Goal: Information Seeking & Learning: Check status

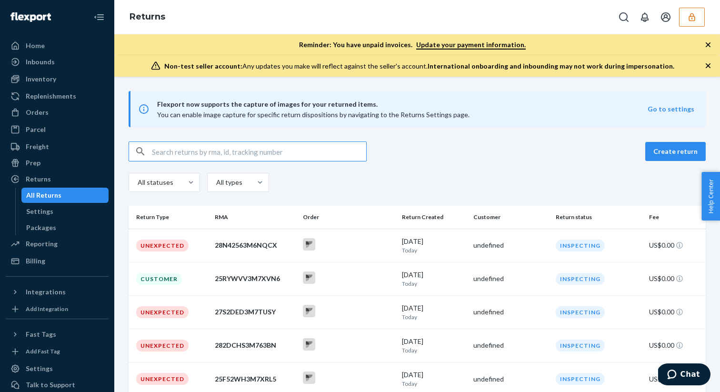
scroll to position [491, 0]
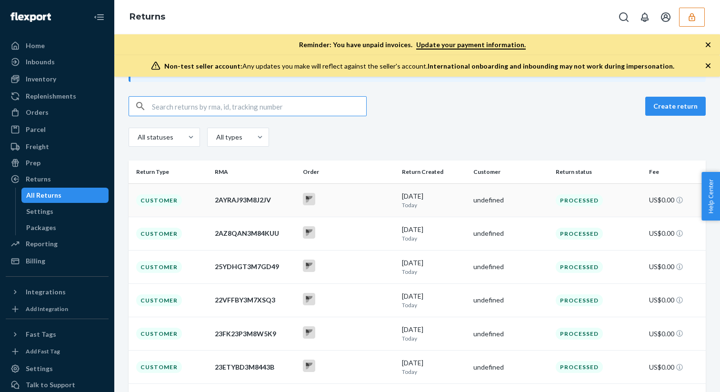
scroll to position [42, 0]
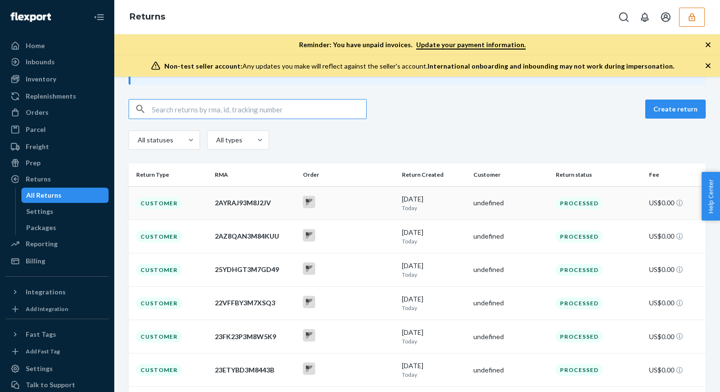
click at [479, 205] on div "undefined" at bounding box center [510, 203] width 75 height 10
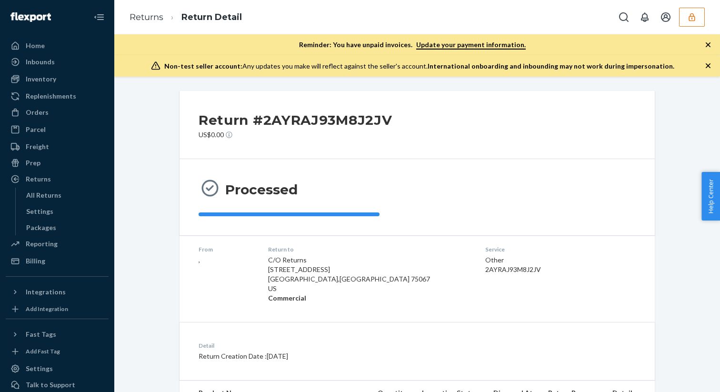
scroll to position [81, 0]
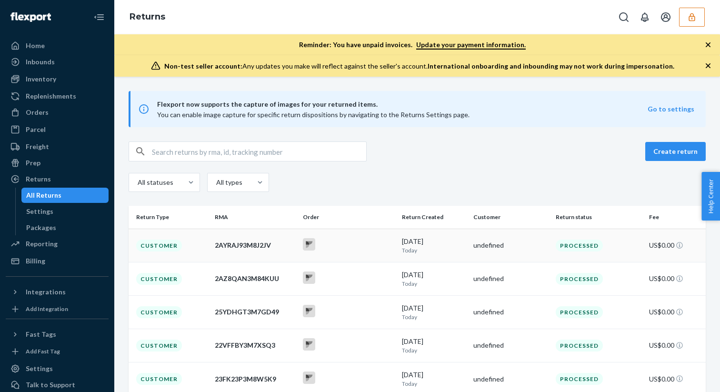
click at [373, 246] on div at bounding box center [348, 245] width 91 height 15
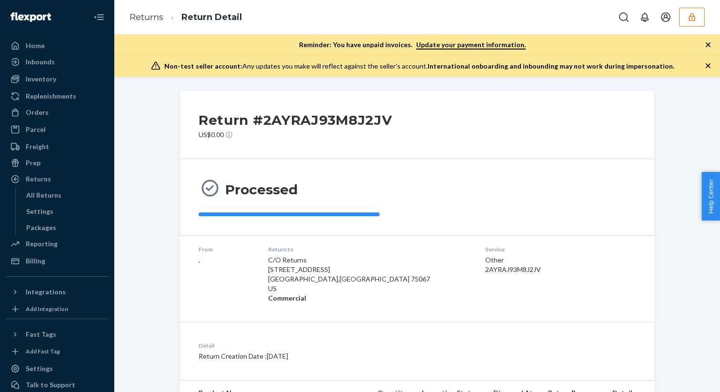
scroll to position [81, 0]
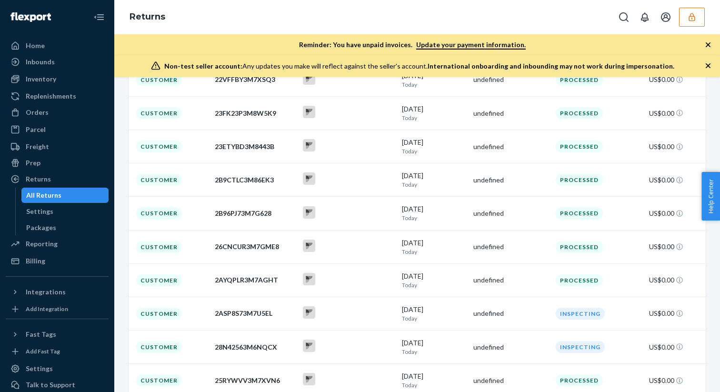
scroll to position [349, 0]
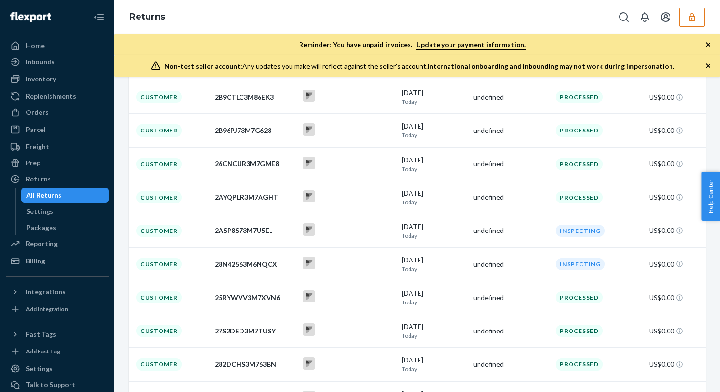
click at [290, 311] on td "25RYWVV3M7XVN6" at bounding box center [255, 297] width 88 height 33
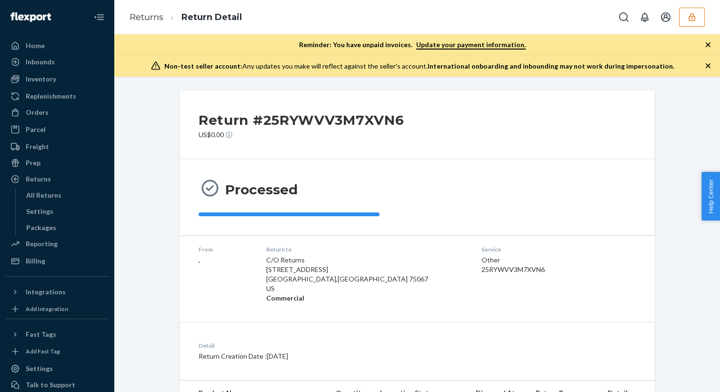
scroll to position [259, 0]
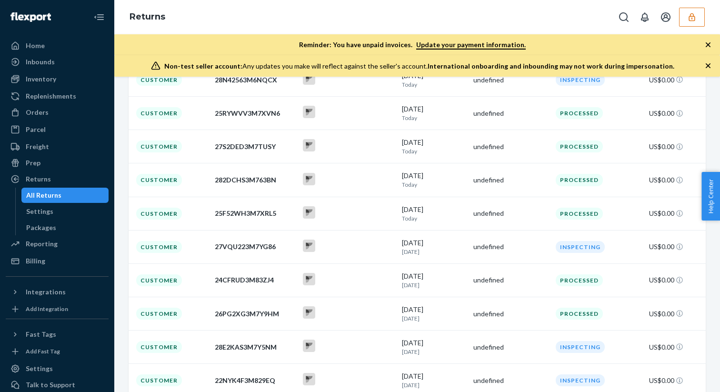
scroll to position [858, 0]
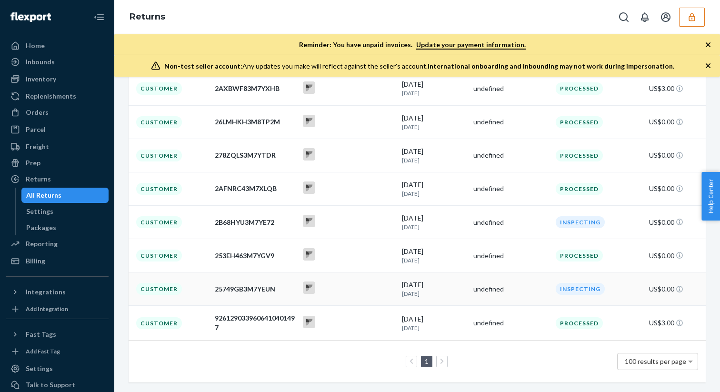
click at [295, 295] on td "25749GB3M7YEUN" at bounding box center [255, 288] width 88 height 33
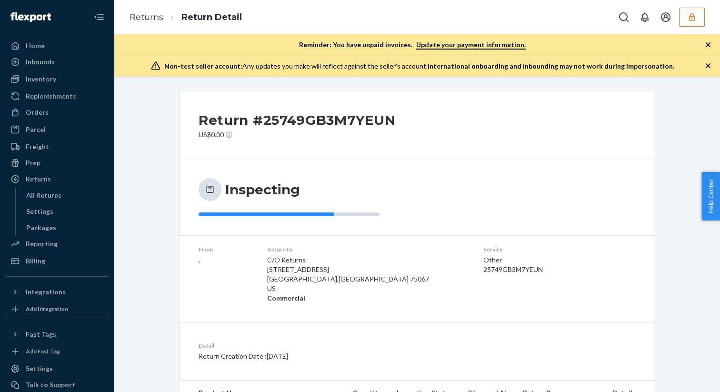
scroll to position [169, 0]
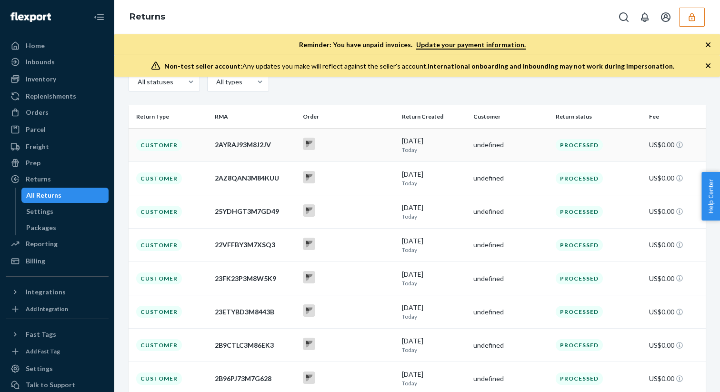
scroll to position [136, 0]
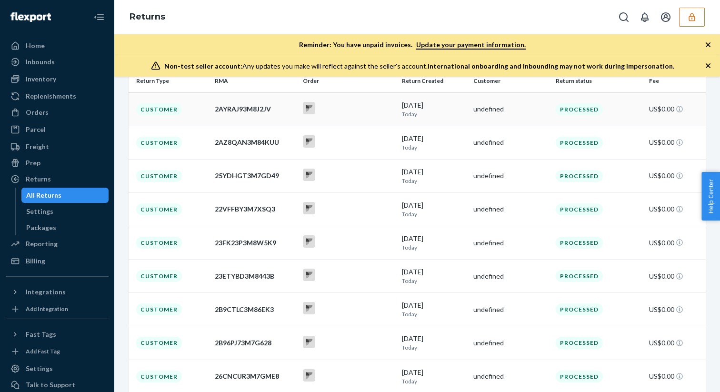
click at [230, 231] on td "23FK23P3M8W5K9" at bounding box center [255, 242] width 88 height 33
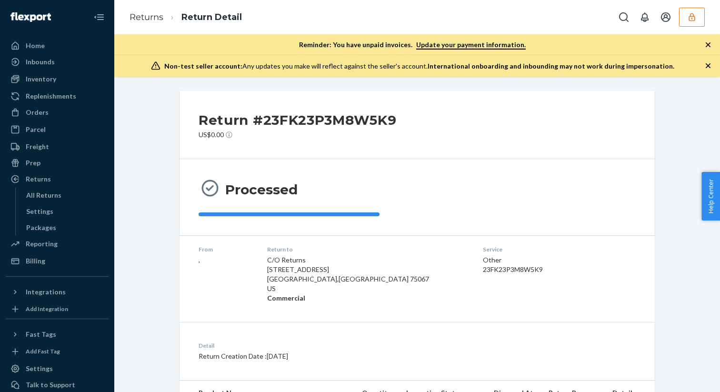
scroll to position [140, 0]
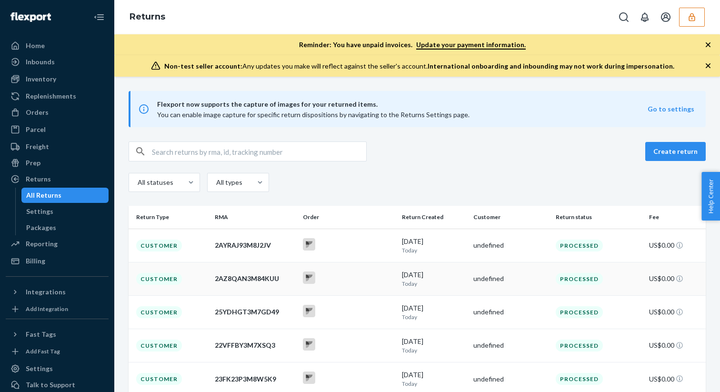
click at [206, 287] on td "Customer" at bounding box center [170, 278] width 82 height 33
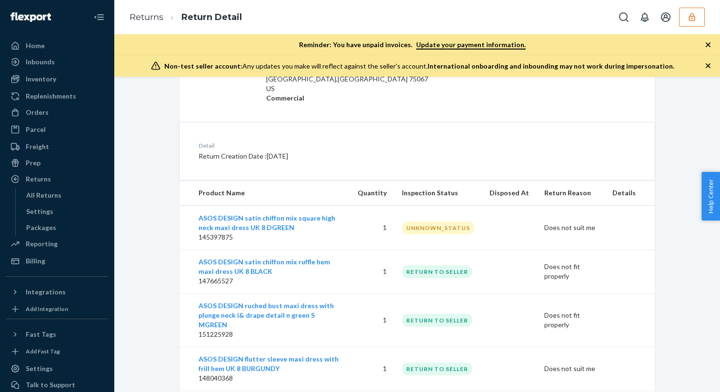
scroll to position [300, 0]
